Goal: Task Accomplishment & Management: Use online tool/utility

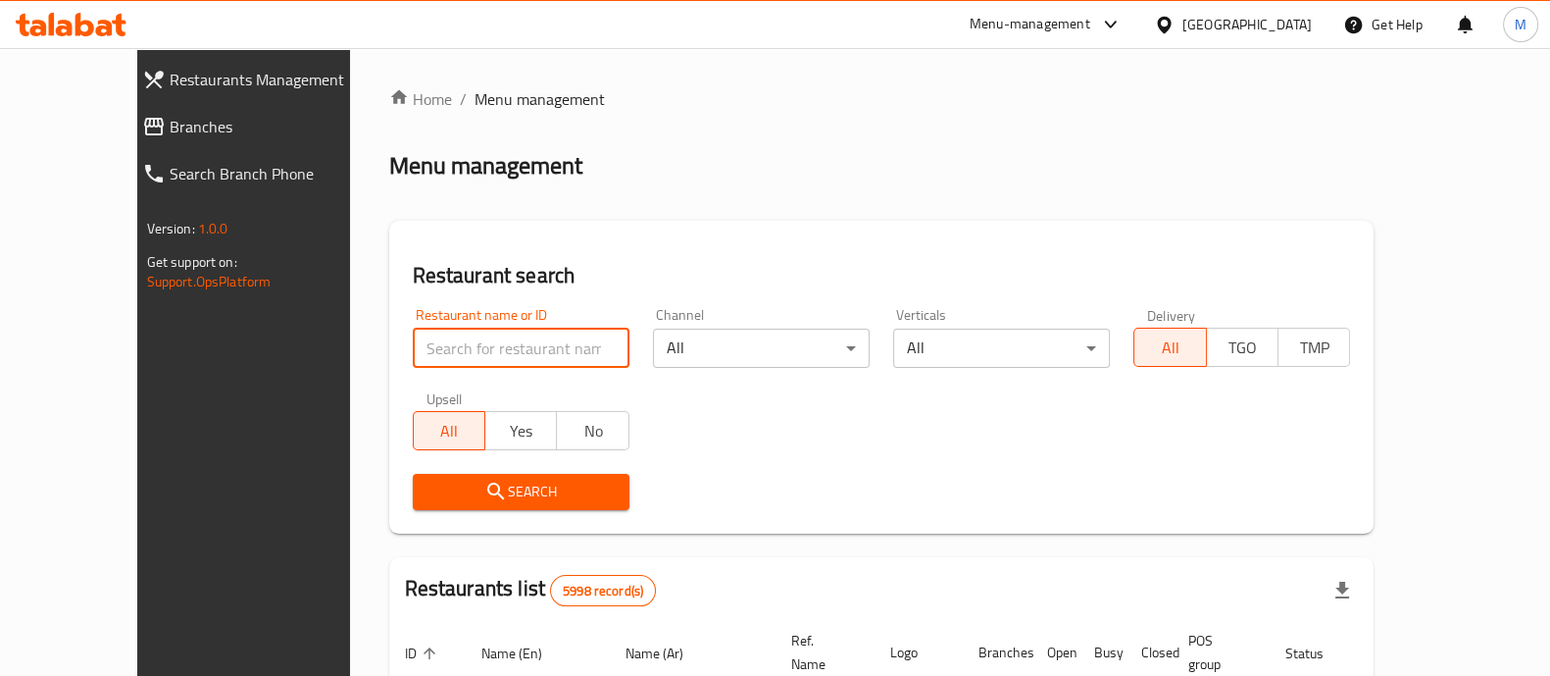
click at [413, 344] on input "search" at bounding box center [521, 347] width 217 height 39
type input "gwdt"
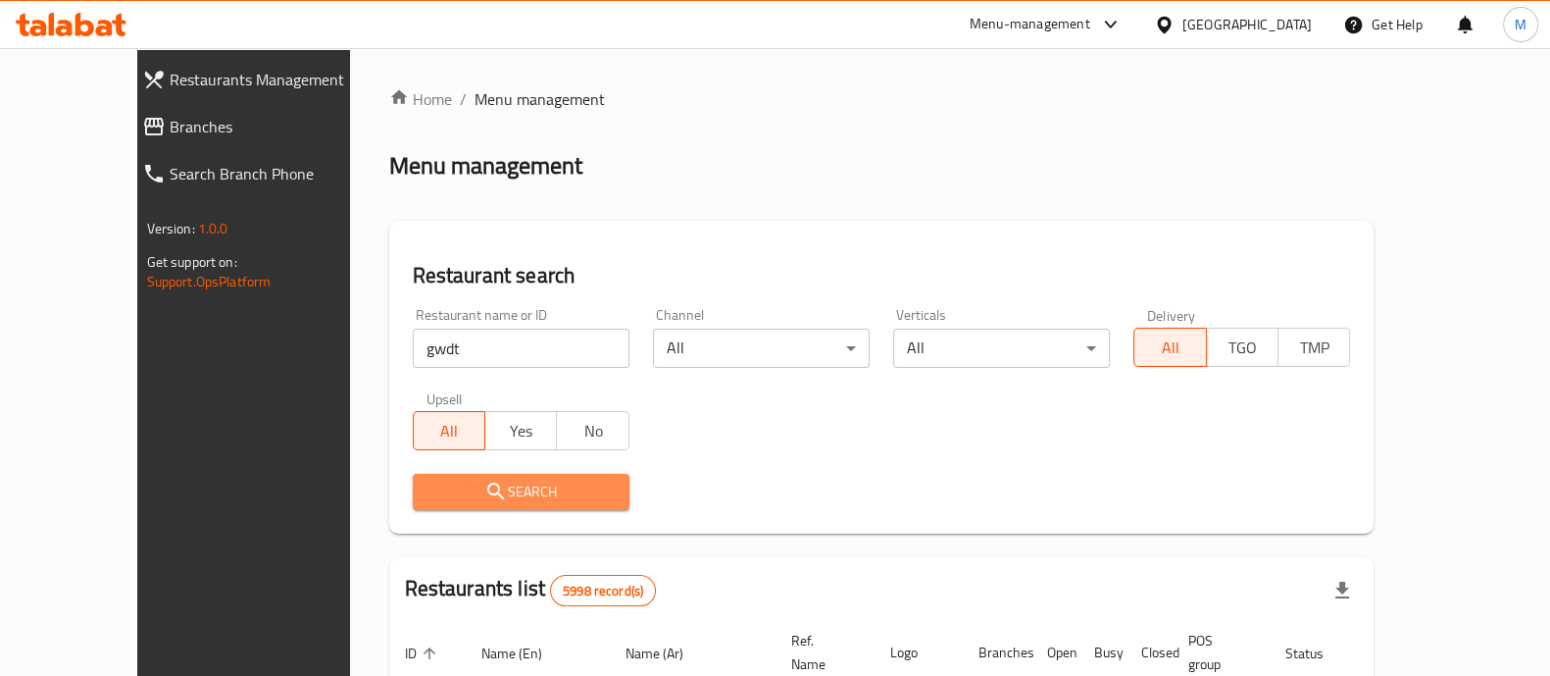
click at [428, 495] on span "Search" at bounding box center [520, 491] width 185 height 25
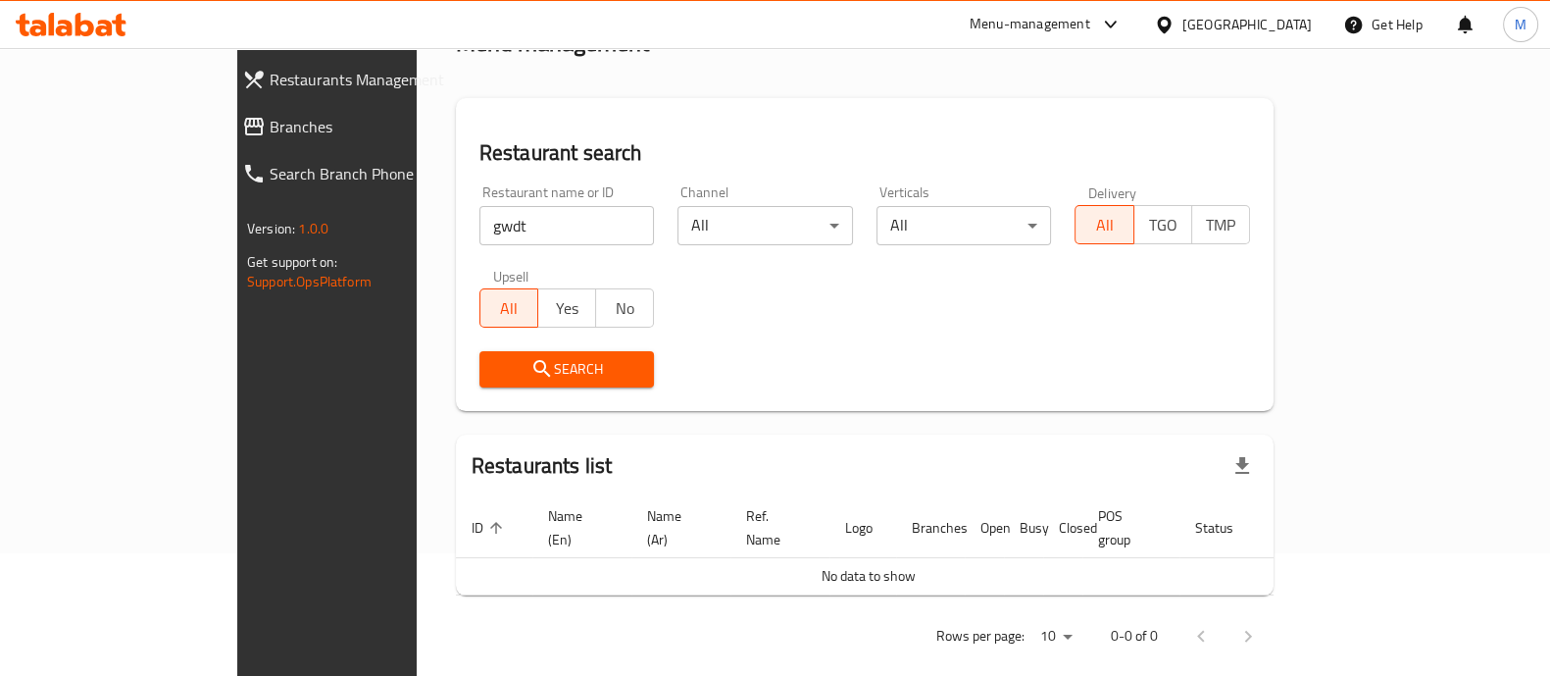
scroll to position [125, 0]
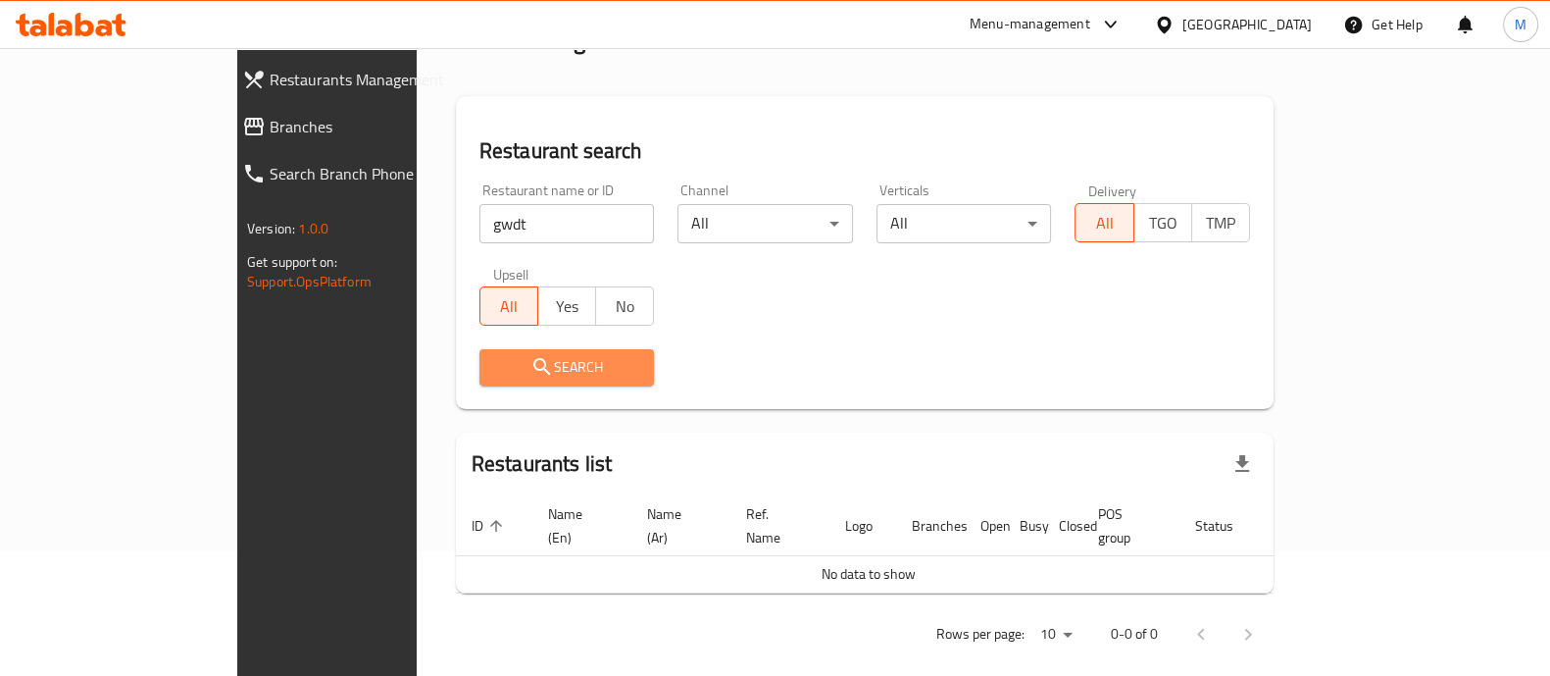
click at [495, 364] on span "Search" at bounding box center [567, 367] width 144 height 25
click at [1282, 42] on div "[GEOGRAPHIC_DATA]" at bounding box center [1232, 24] width 189 height 47
click at [1265, 6] on div "[GEOGRAPHIC_DATA]" at bounding box center [1232, 24] width 189 height 47
click at [1266, 22] on div "[GEOGRAPHIC_DATA]" at bounding box center [1247, 25] width 129 height 22
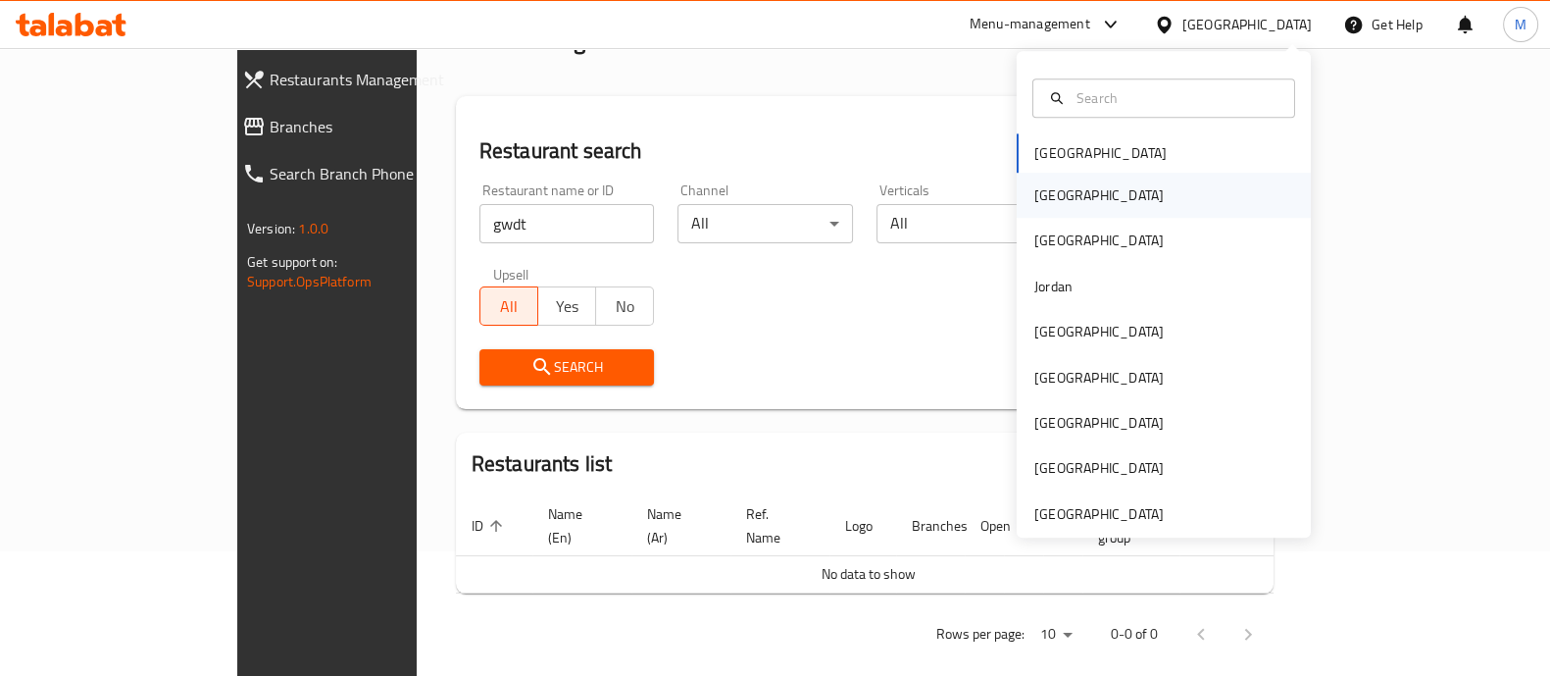
click at [1050, 198] on div "[GEOGRAPHIC_DATA]" at bounding box center [1099, 195] width 161 height 45
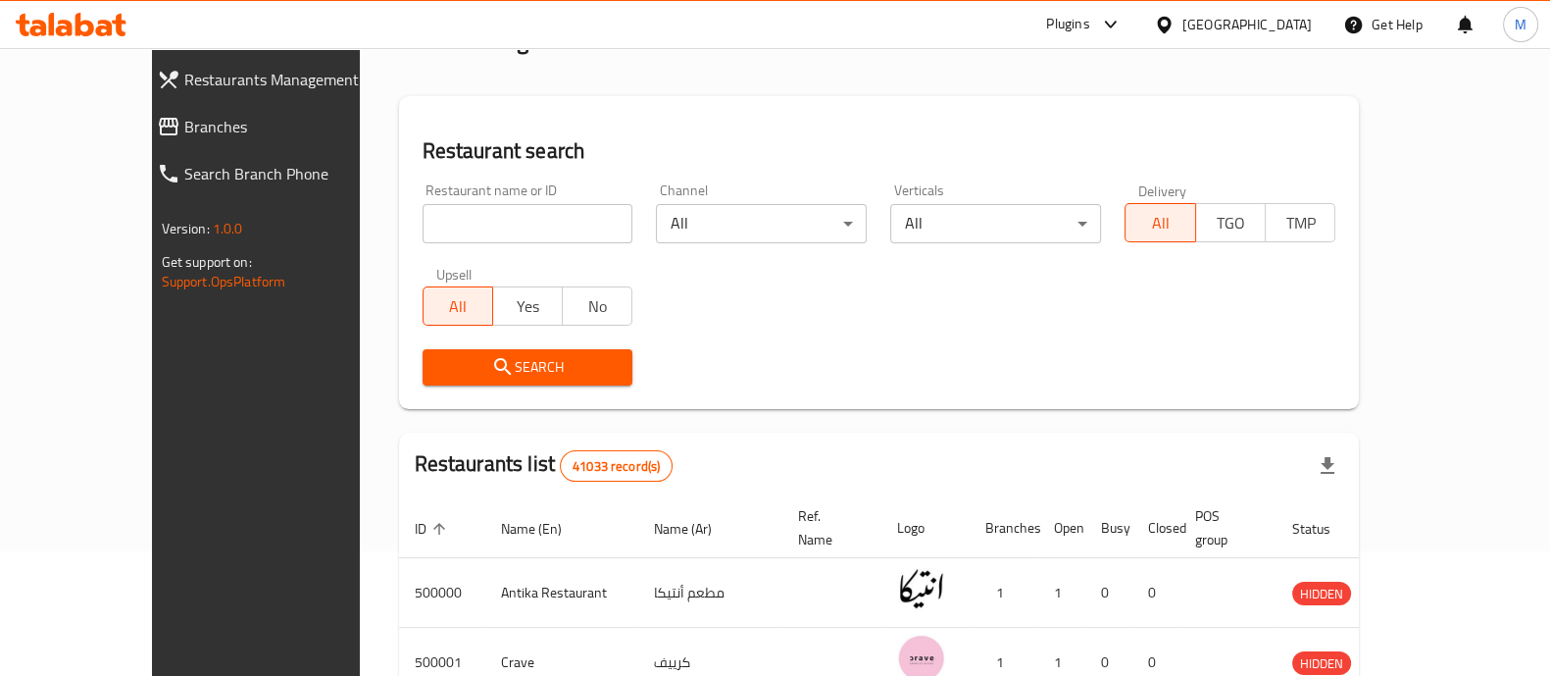
click at [432, 221] on input "search" at bounding box center [528, 223] width 211 height 39
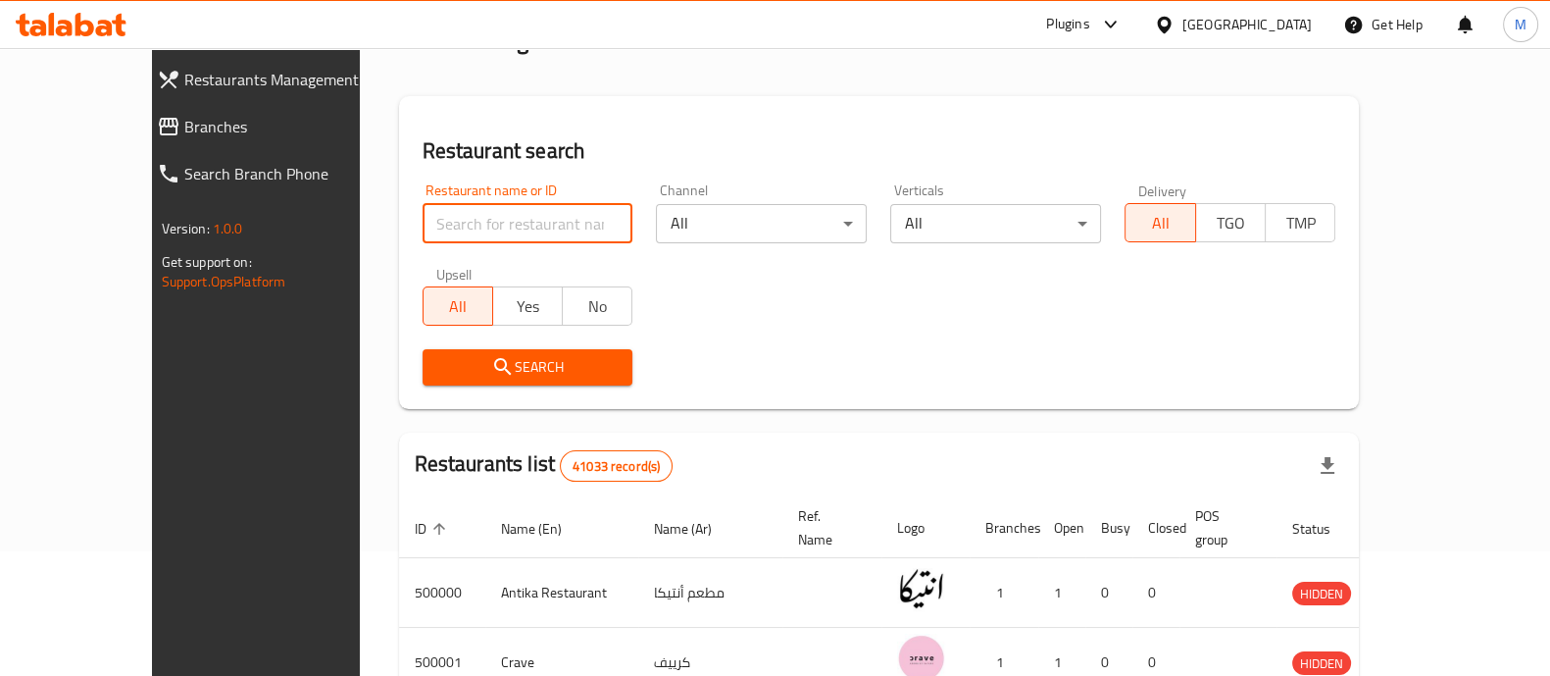
type input "GWDT"
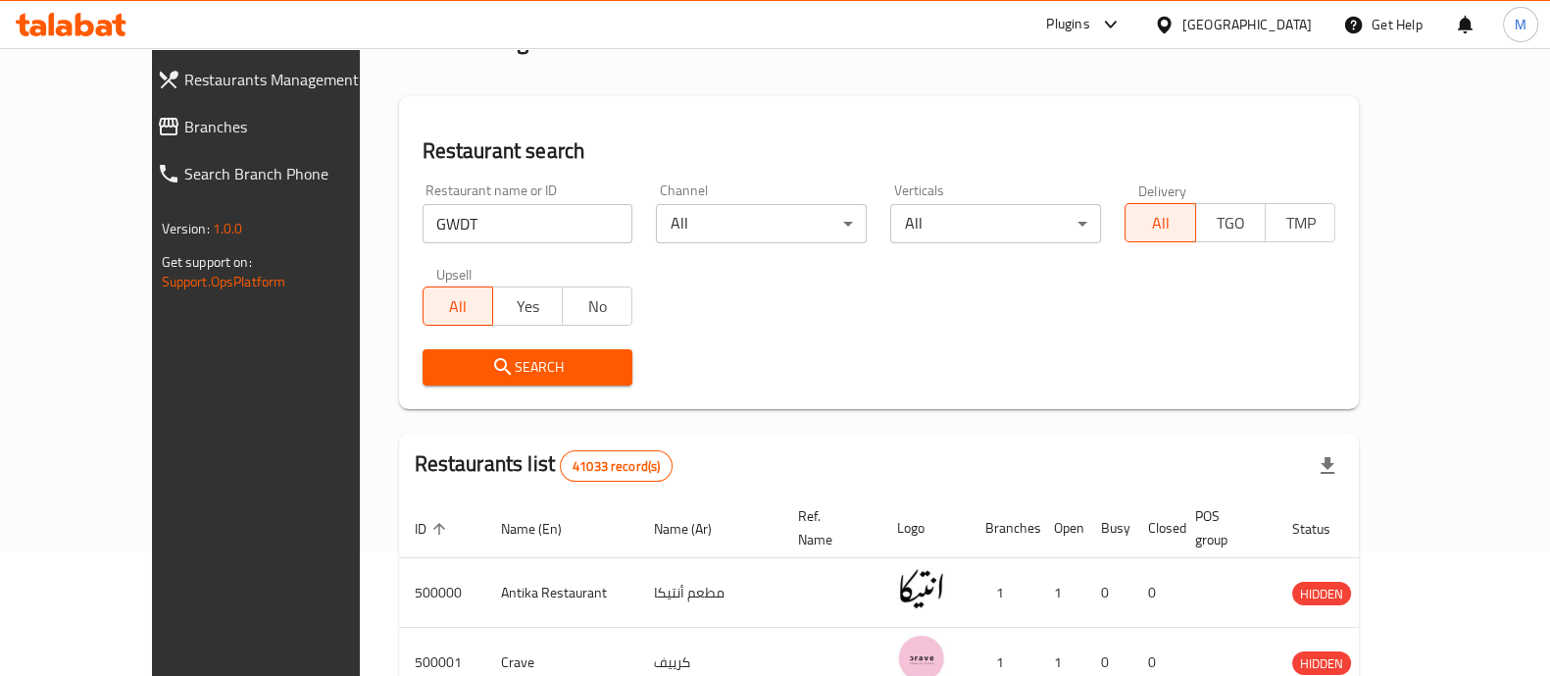
click at [509, 366] on span "Search" at bounding box center [527, 367] width 179 height 25
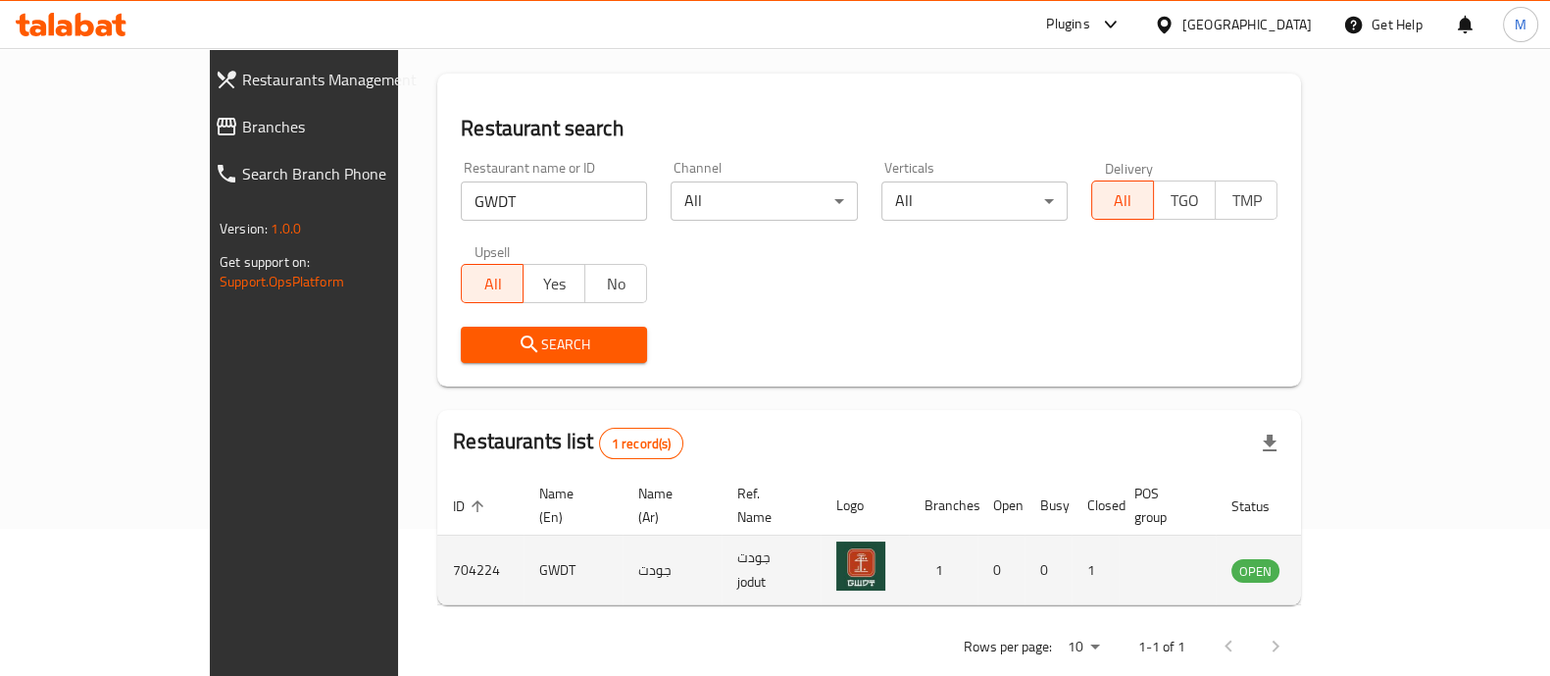
scroll to position [160, 0]
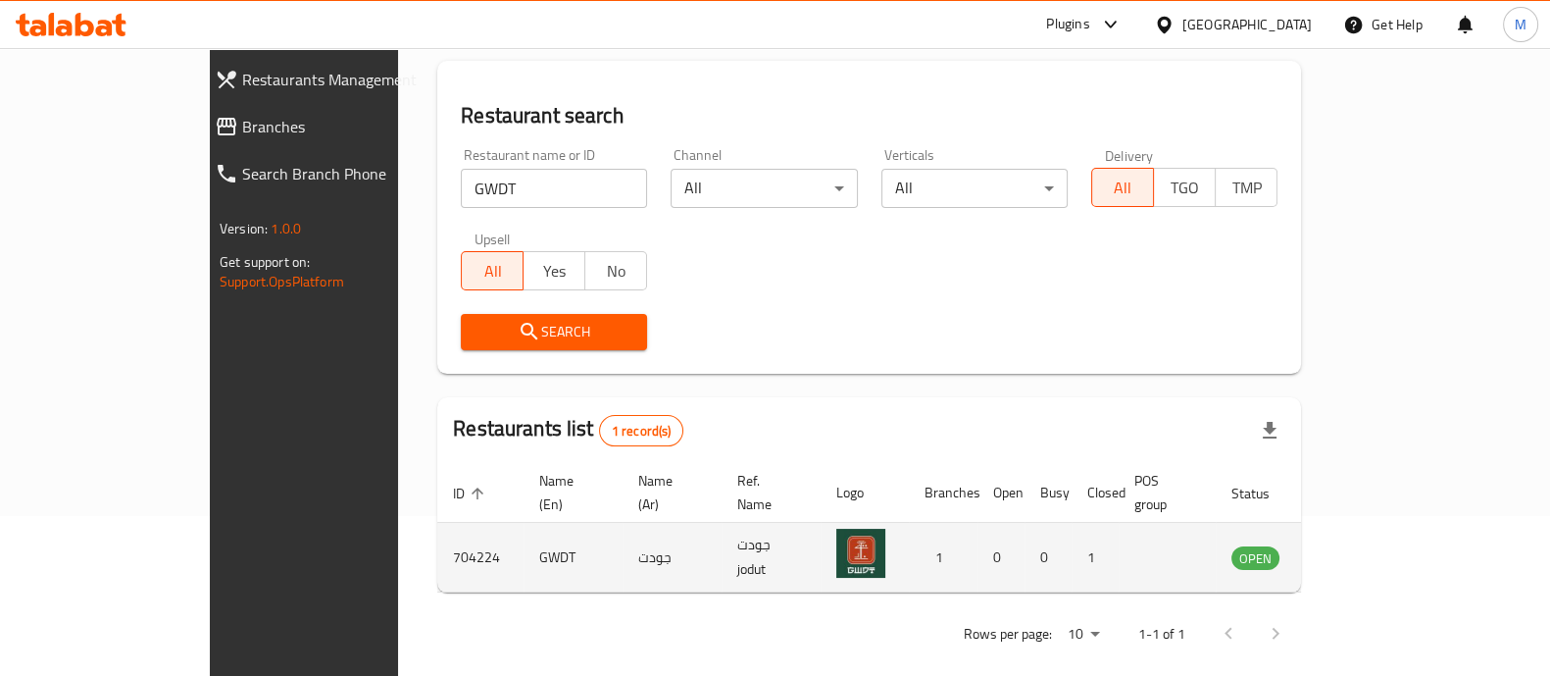
click at [1357, 550] on icon "enhanced table" at bounding box center [1346, 558] width 22 height 17
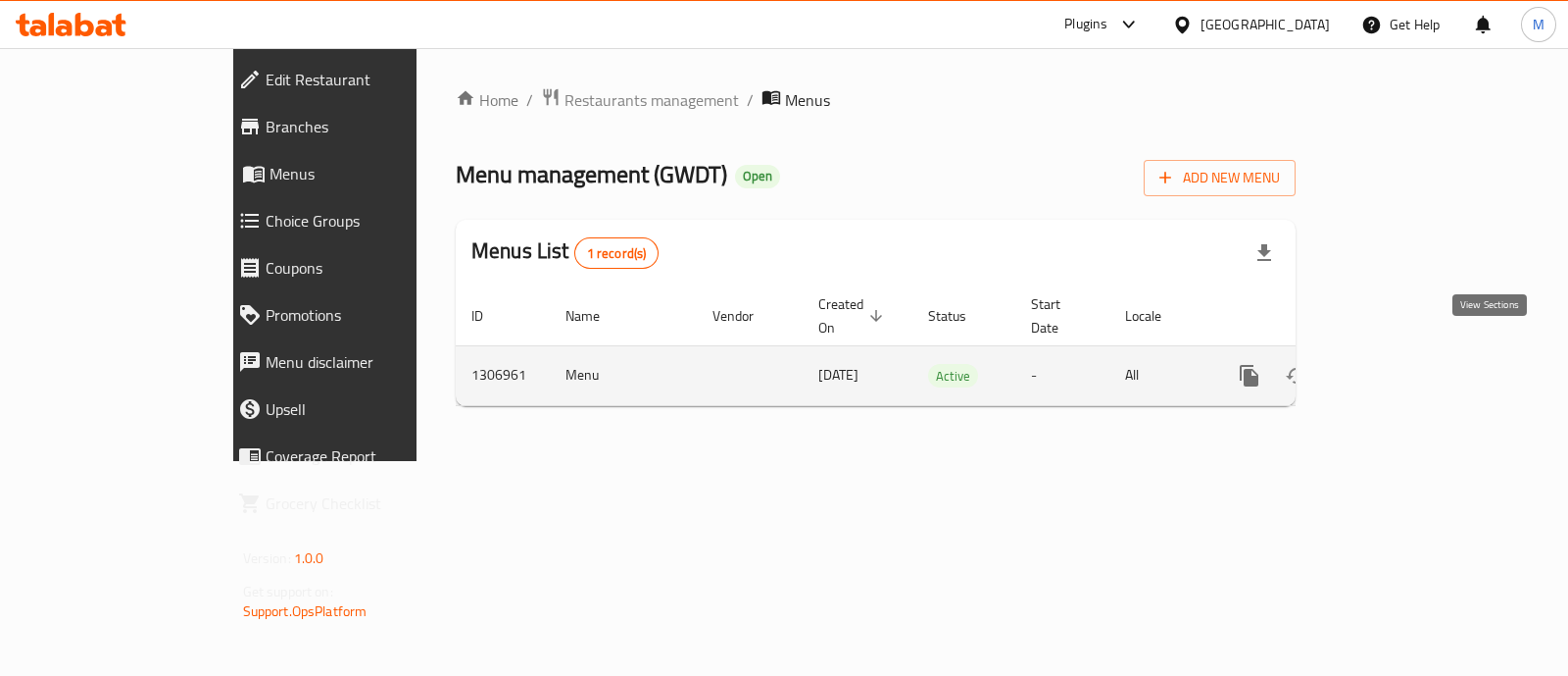
click at [1402, 364] on icon "enhanced table" at bounding box center [1391, 376] width 24 height 24
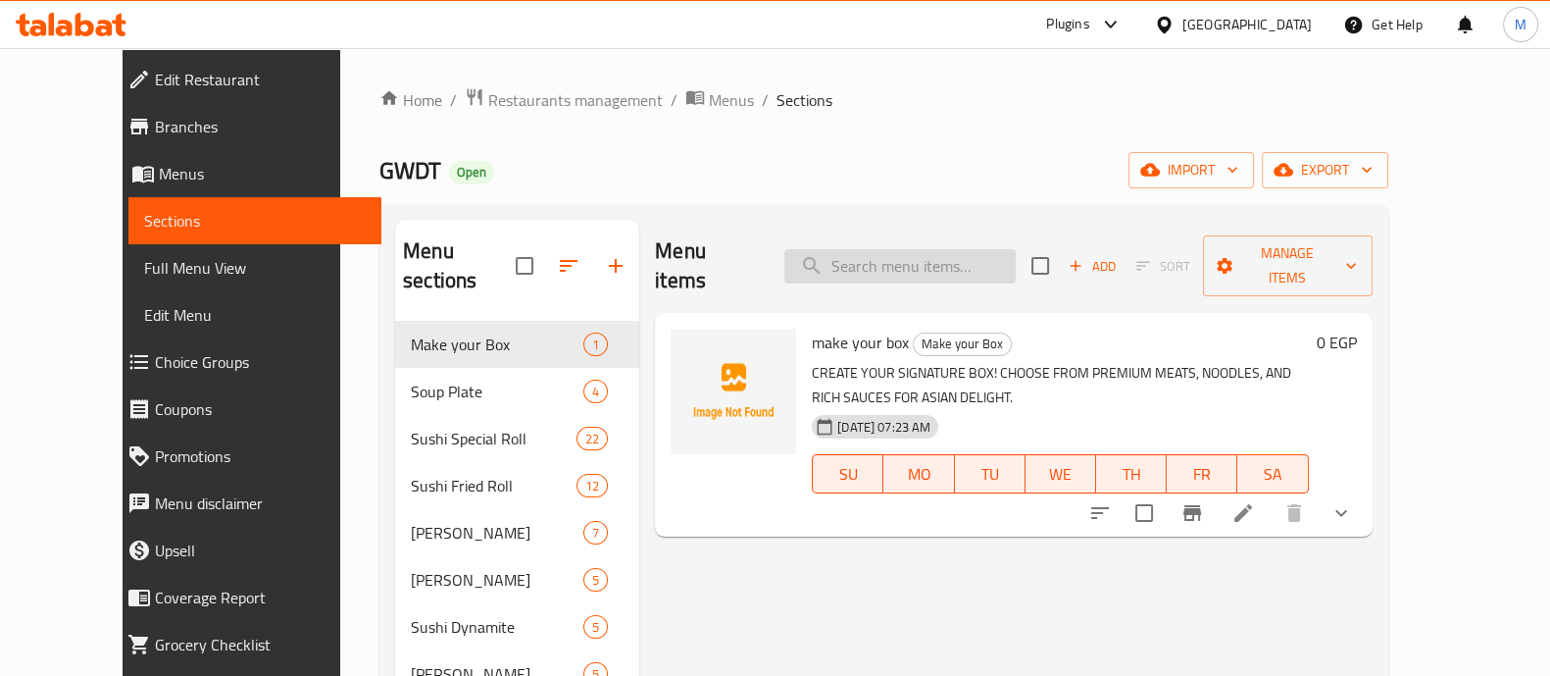
click at [927, 249] on input "search" at bounding box center [899, 266] width 231 height 34
paste input "Sumo Roll"
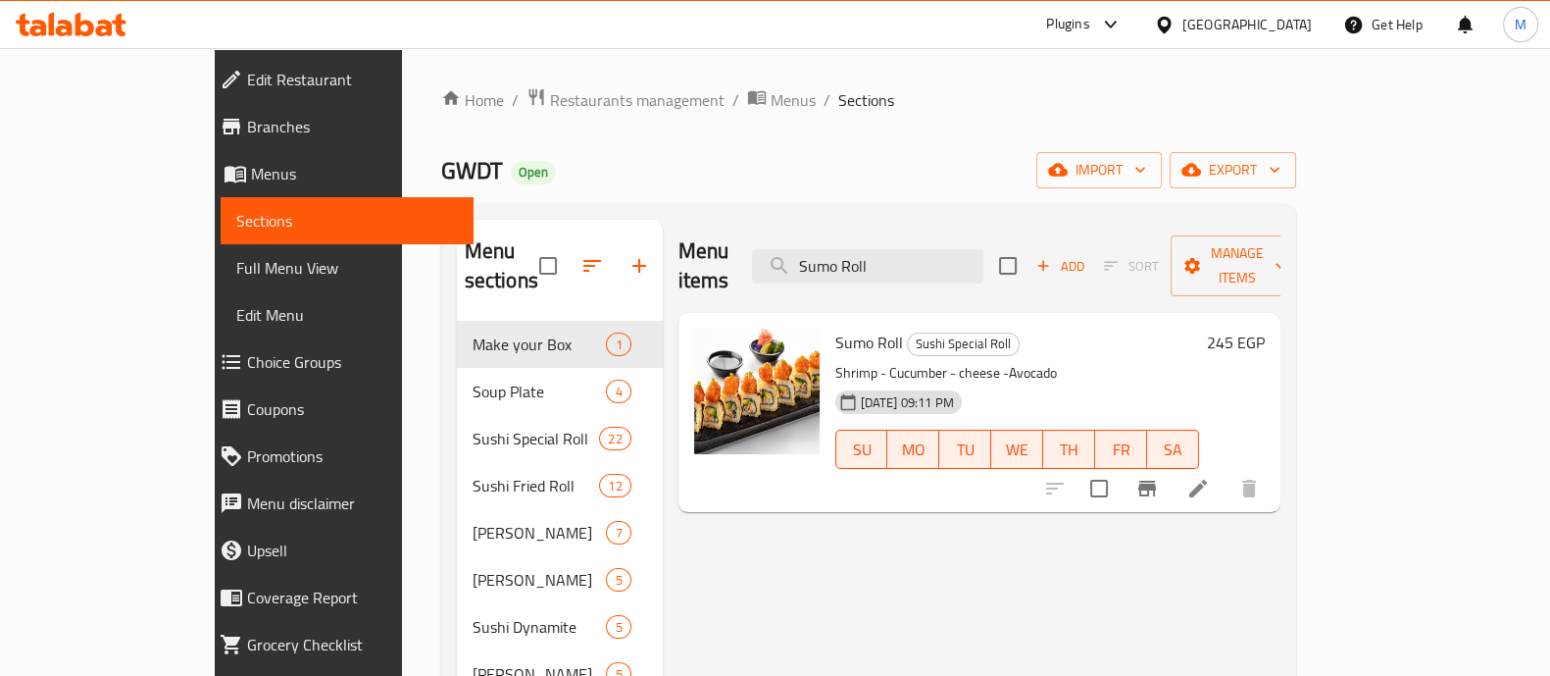
type input "Sumo Roll"
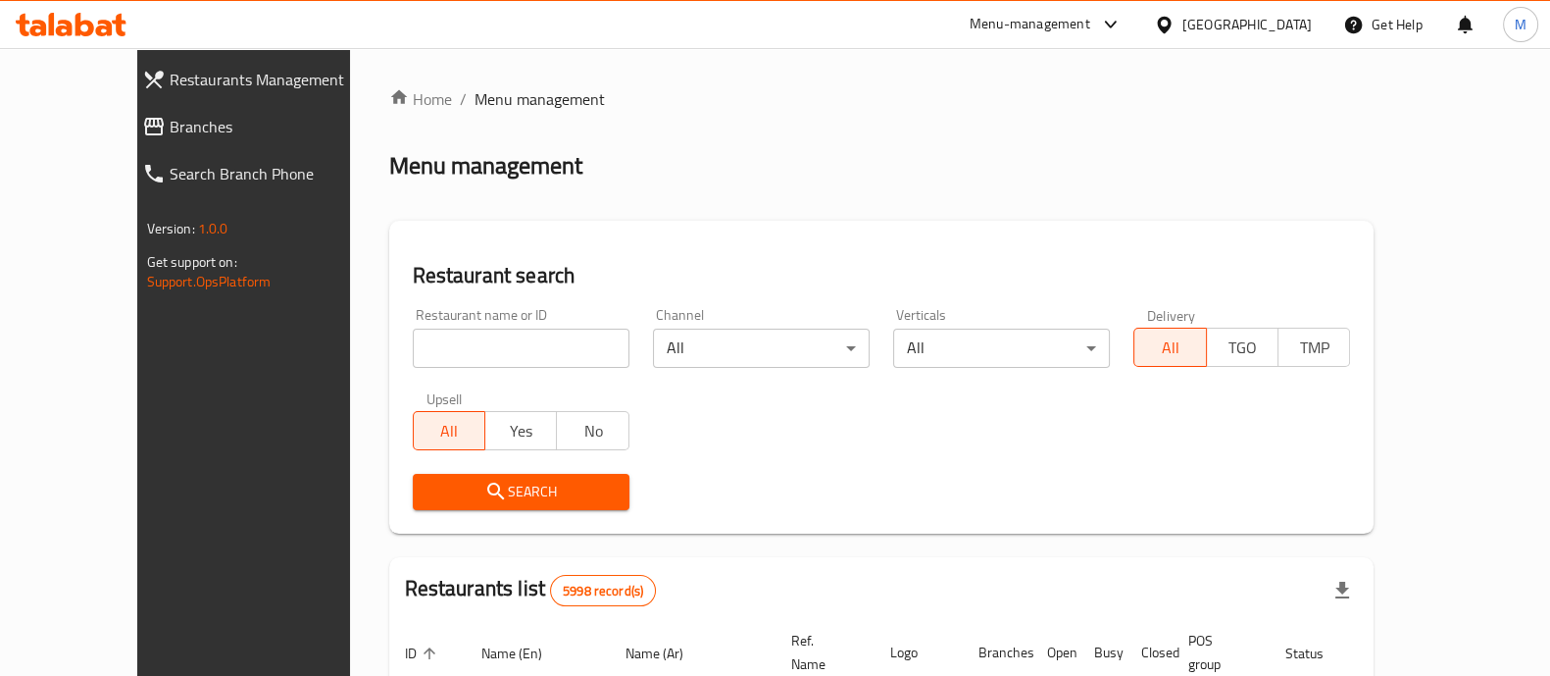
click at [441, 339] on input "search" at bounding box center [521, 347] width 217 height 39
type input "GWDT"
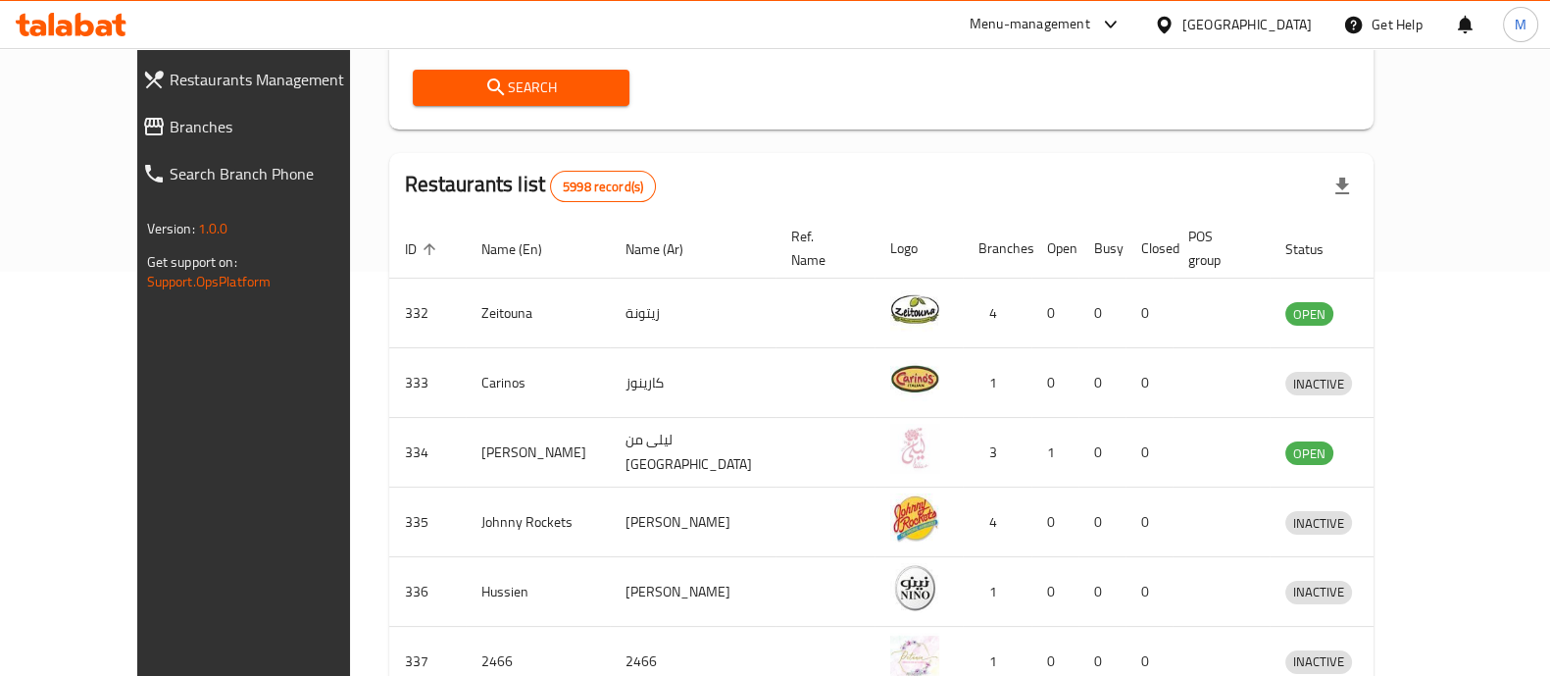
scroll to position [122, 0]
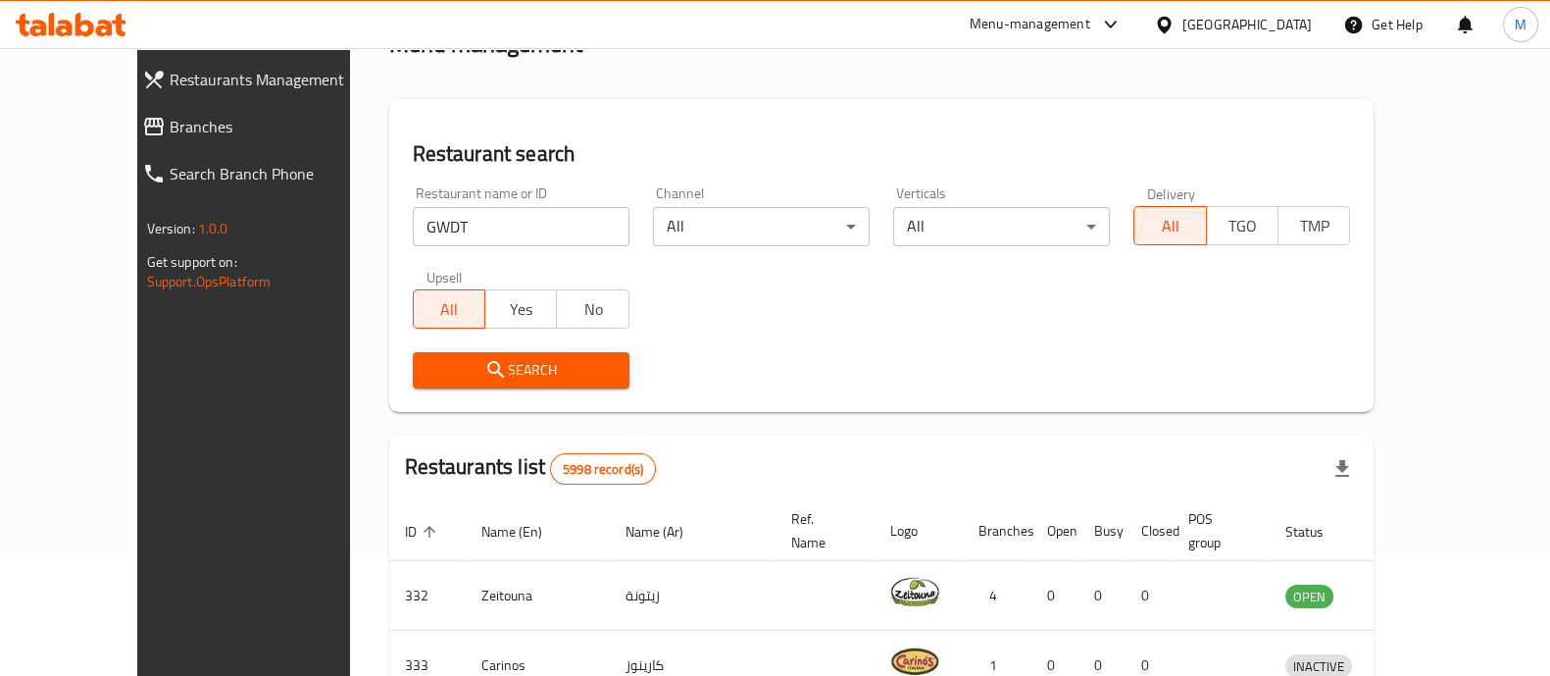
click at [484, 379] on icon "submit" at bounding box center [496, 370] width 24 height 24
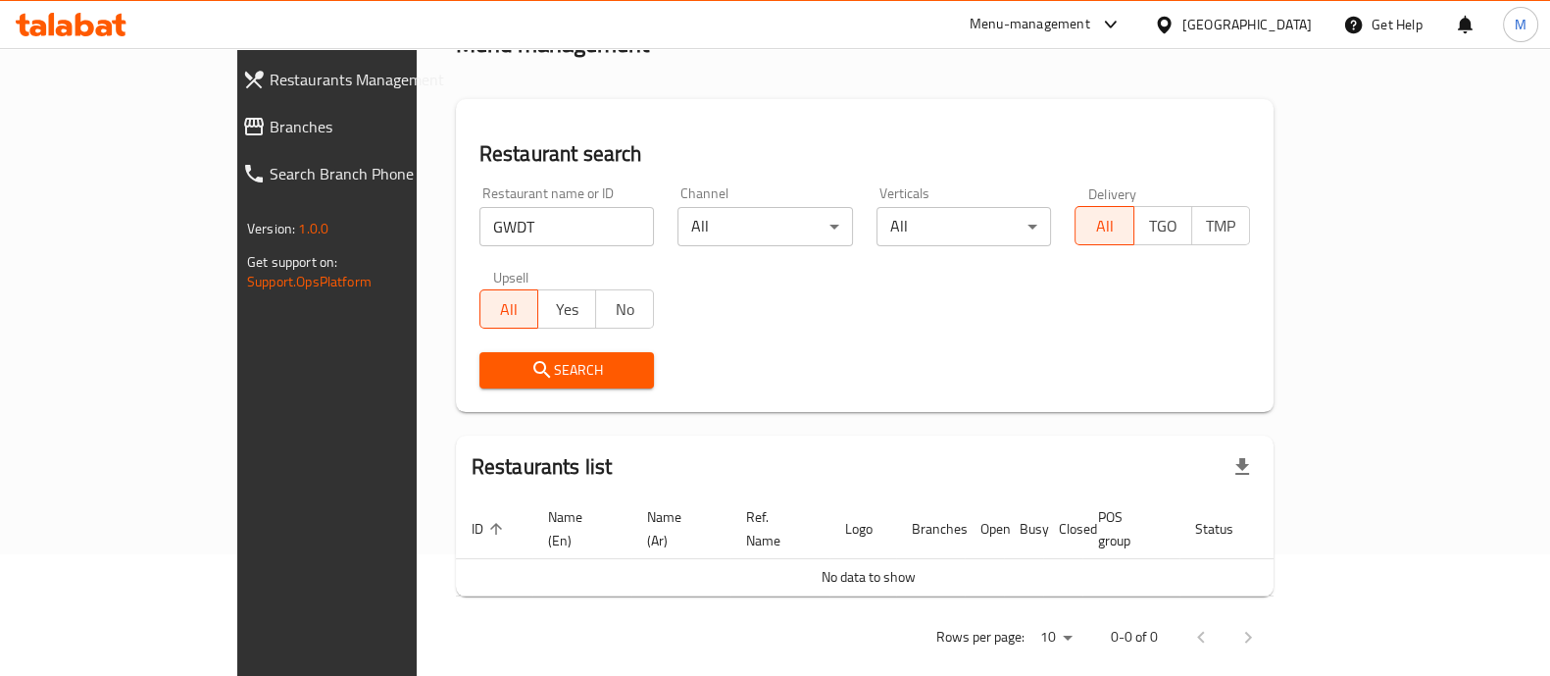
click at [1270, 23] on div "[GEOGRAPHIC_DATA]" at bounding box center [1247, 25] width 129 height 22
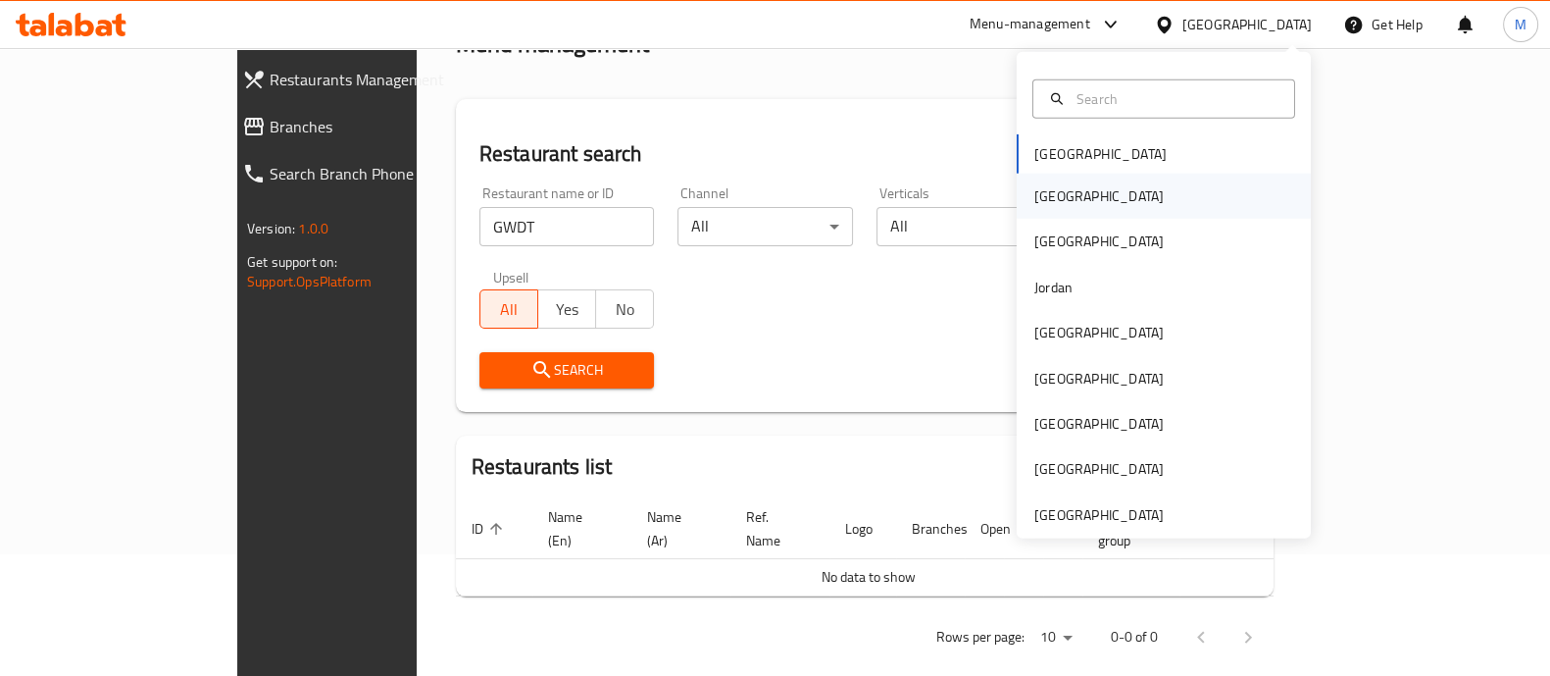
click at [1043, 203] on div "[GEOGRAPHIC_DATA]" at bounding box center [1098, 196] width 129 height 22
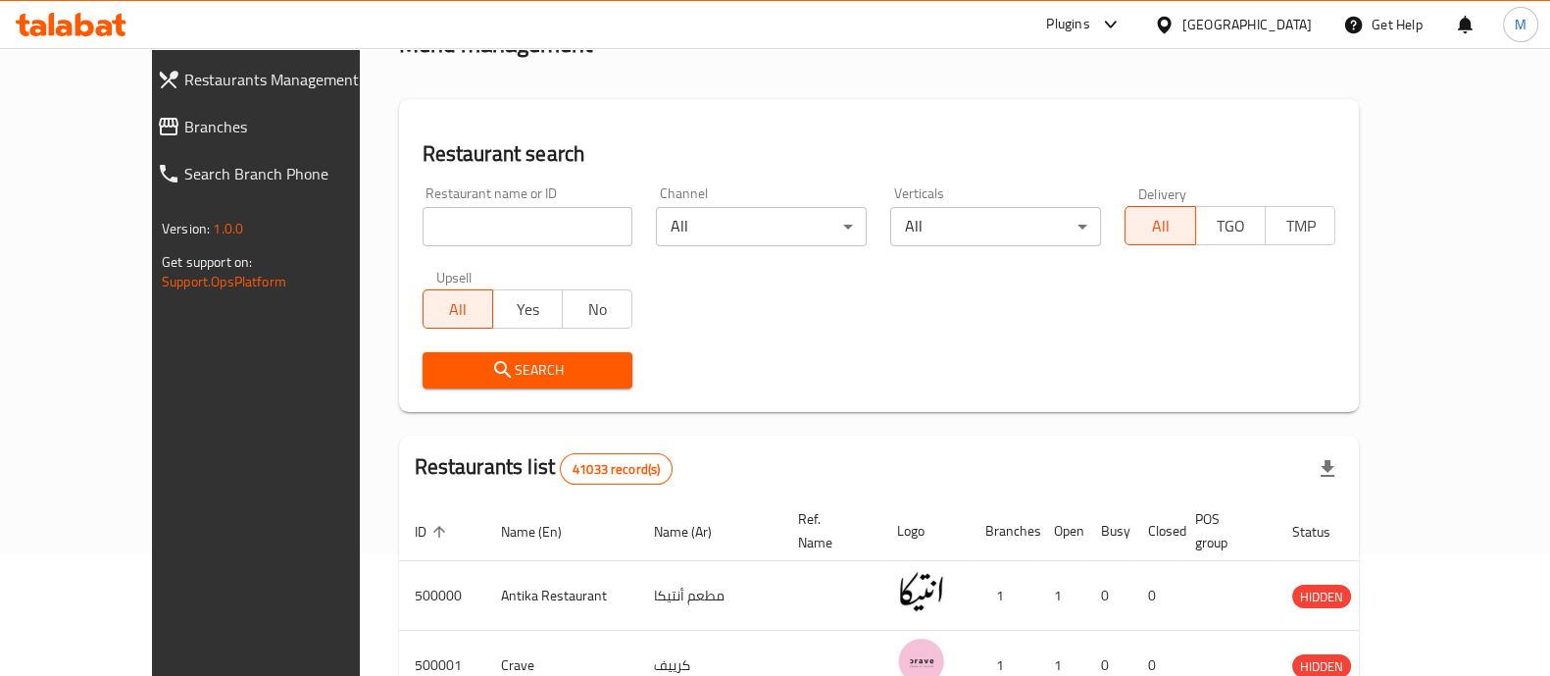
click at [423, 223] on input "search" at bounding box center [528, 226] width 211 height 39
type input "GWDT"
click at [499, 384] on button "Search" at bounding box center [528, 370] width 211 height 36
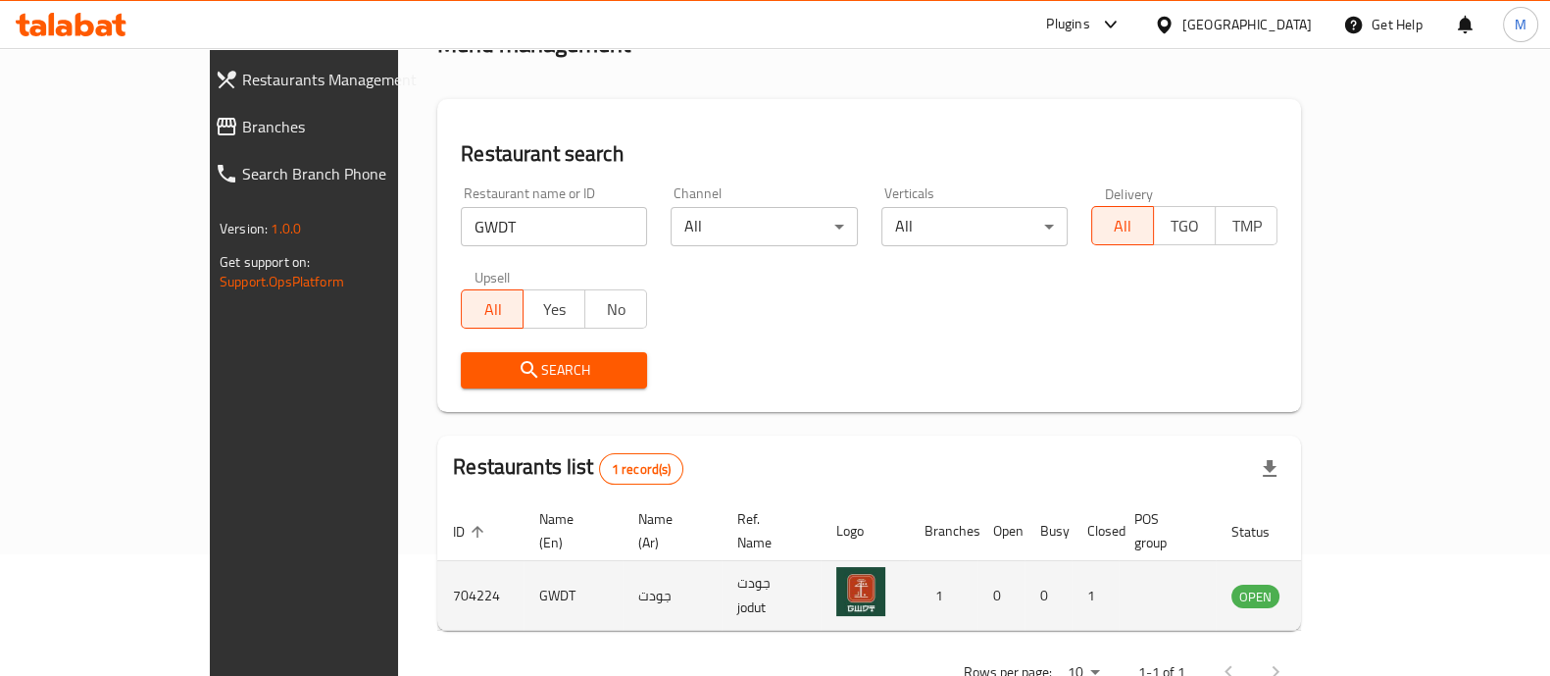
click at [1358, 583] on icon "enhanced table" at bounding box center [1346, 595] width 24 height 24
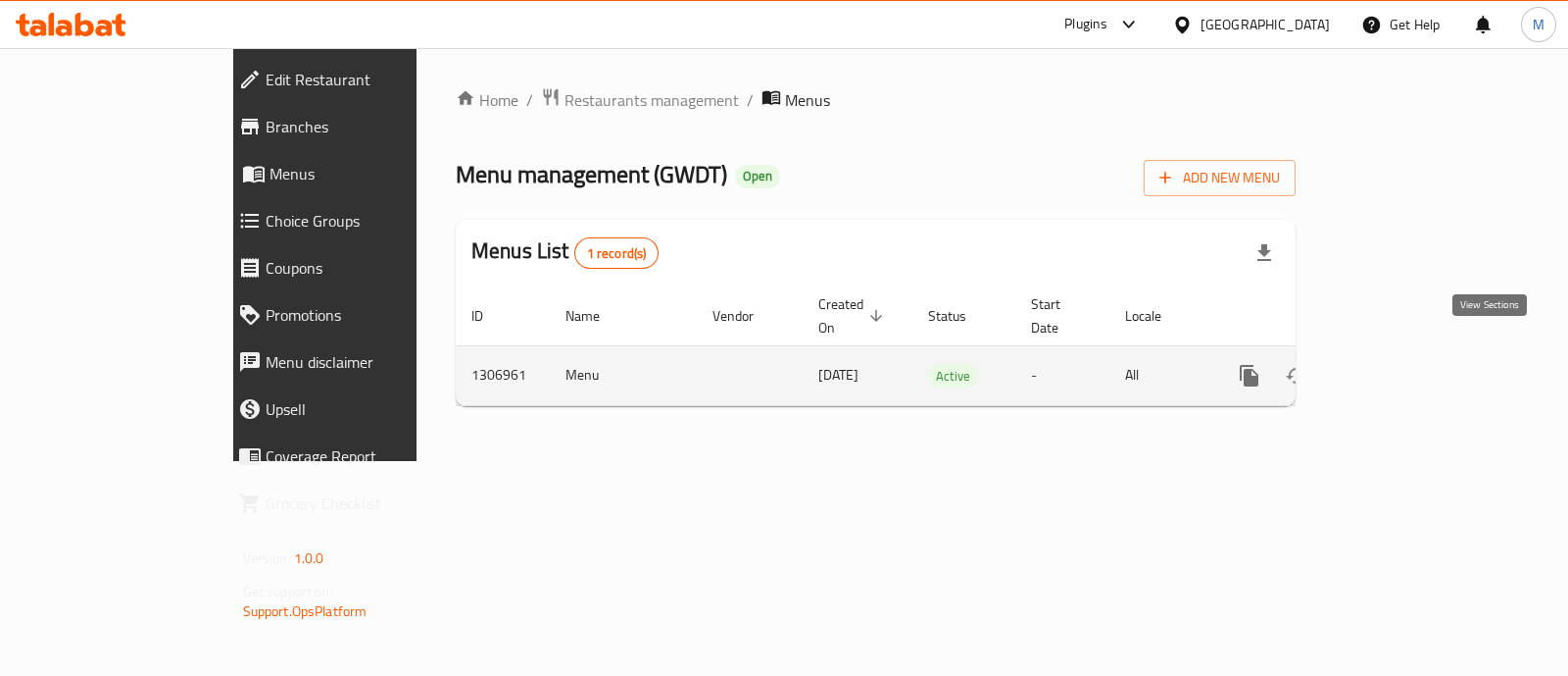
click at [1402, 364] on icon "enhanced table" at bounding box center [1391, 376] width 24 height 24
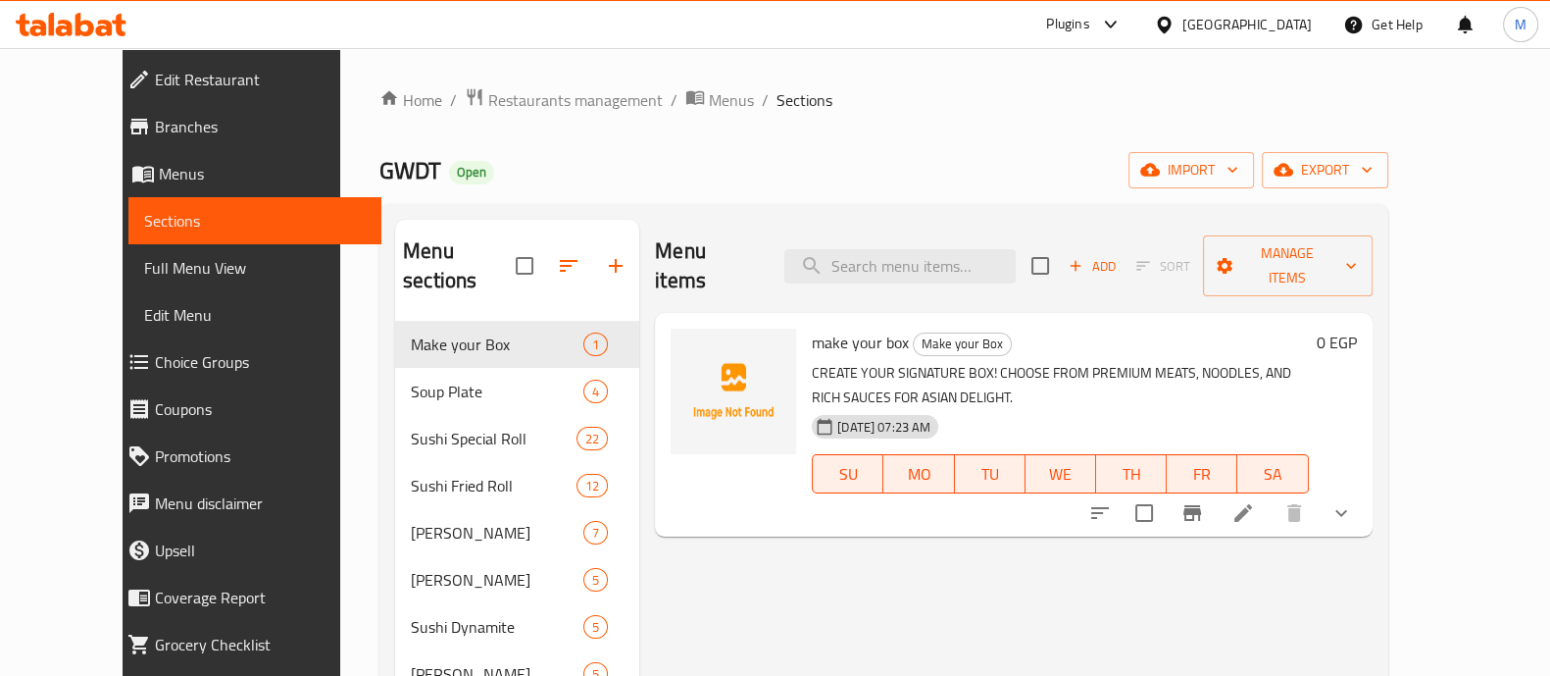
click at [881, 272] on div "Menu items Add Sort Manage items" at bounding box center [1013, 266] width 717 height 93
click at [881, 259] on input "search" at bounding box center [899, 266] width 231 height 34
paste input "Hanami"
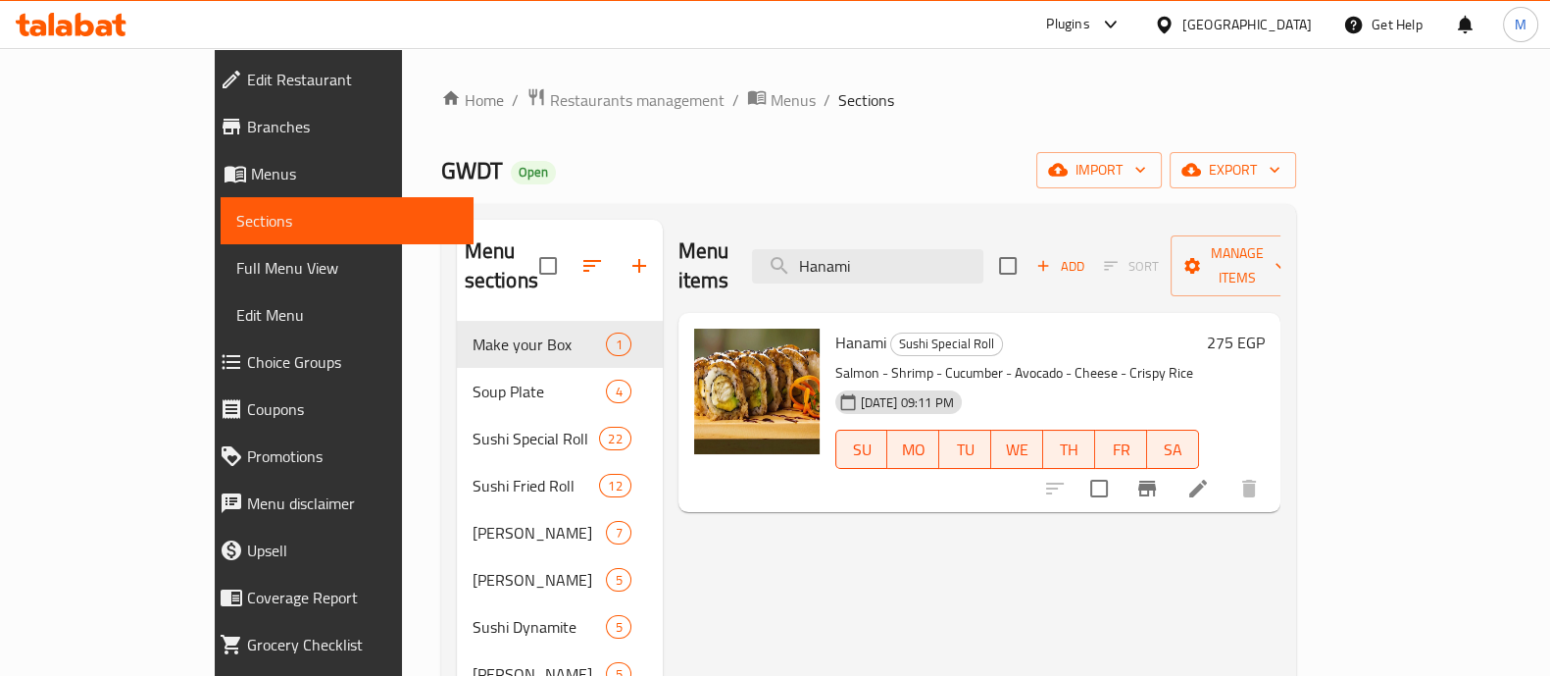
type input "Hanami"
click at [990, 588] on div "Menu items Hanami Add Sort Manage items Hanami Sushi Special Roll Salmon - Shri…" at bounding box center [972, 627] width 618 height 815
